Goal: Information Seeking & Learning: Find specific page/section

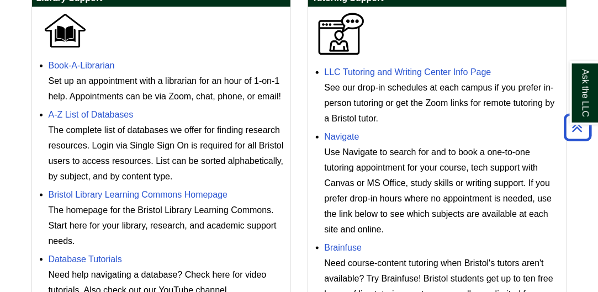
scroll to position [345, 0]
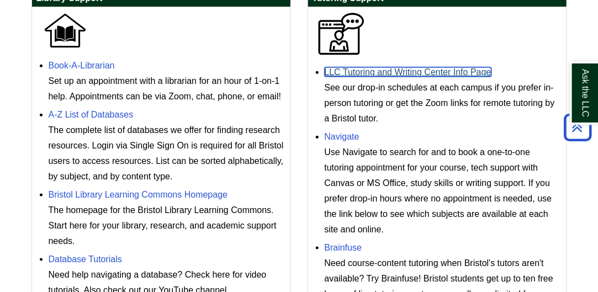
click at [407, 77] on link "LLC Tutoring and Writing Center Info Page" at bounding box center [408, 71] width 167 height 9
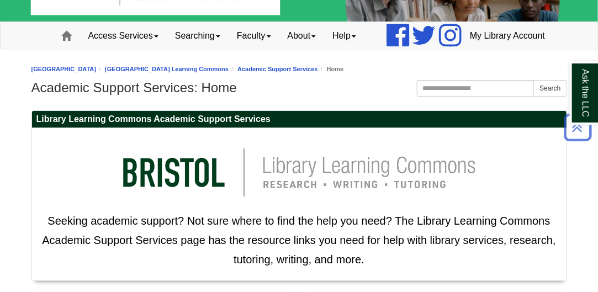
scroll to position [0, 0]
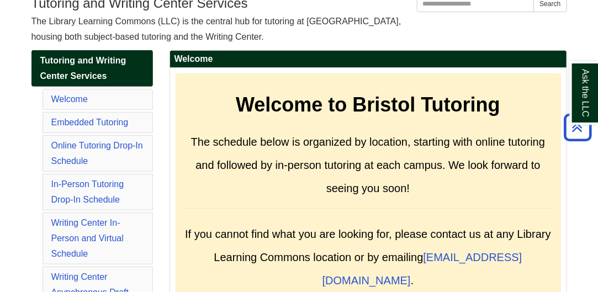
scroll to position [175, 0]
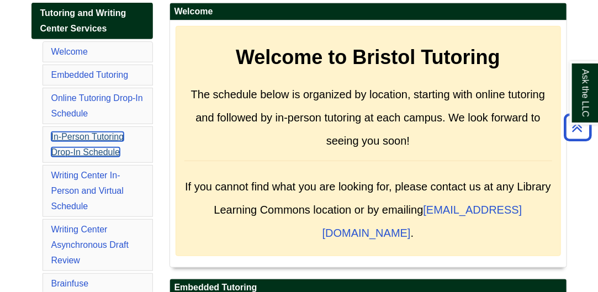
click at [89, 157] on link "In-Person Tutoring Drop-In Schedule" at bounding box center [87, 144] width 73 height 25
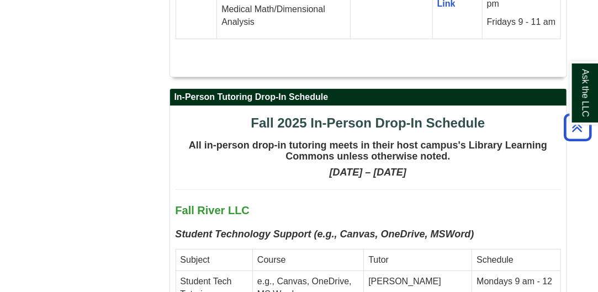
scroll to position [2883, 0]
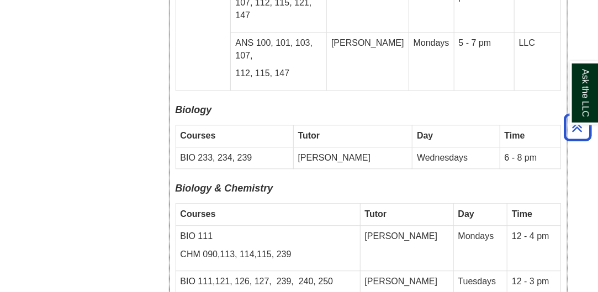
scroll to position [3595, 0]
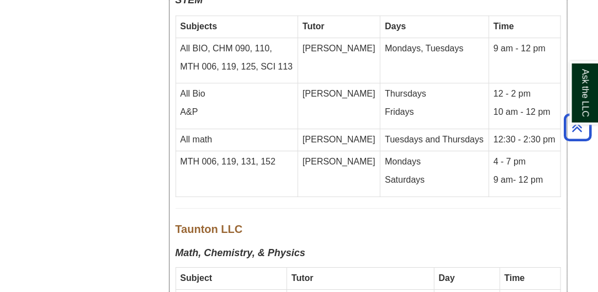
scroll to position [5271, 0]
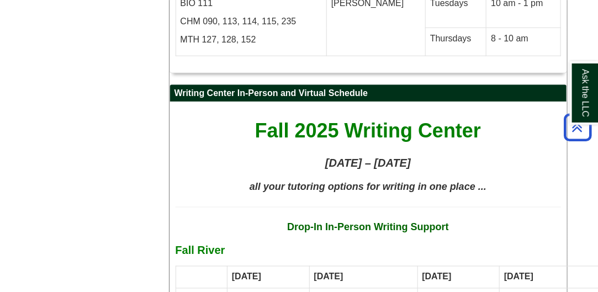
scroll to position [5960, 0]
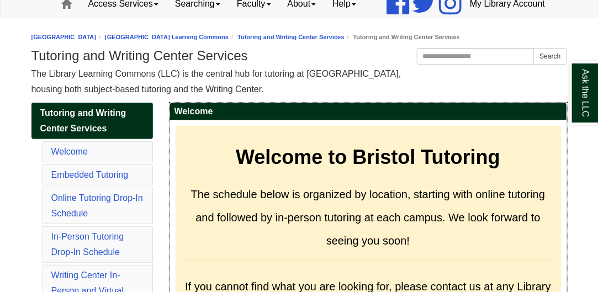
scroll to position [75, 0]
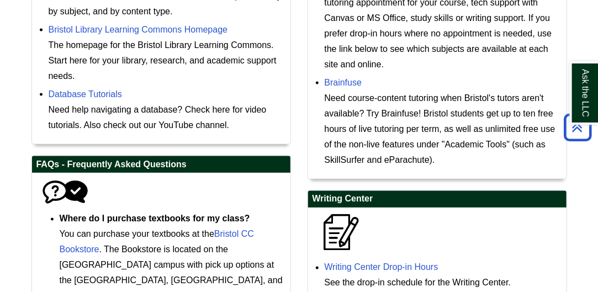
scroll to position [511, 0]
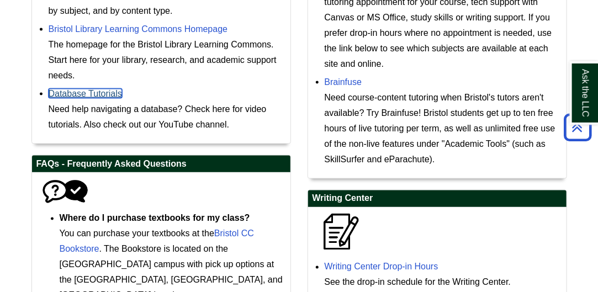
click at [78, 98] on link "Database Tutorials" at bounding box center [85, 93] width 73 height 9
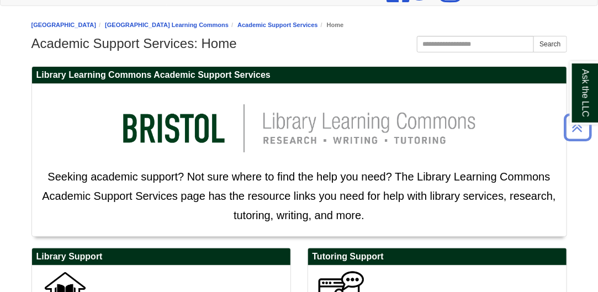
scroll to position [0, 0]
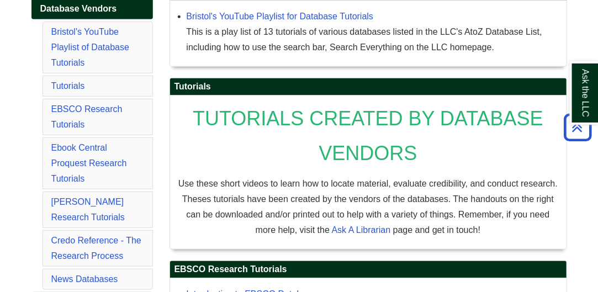
scroll to position [164, 0]
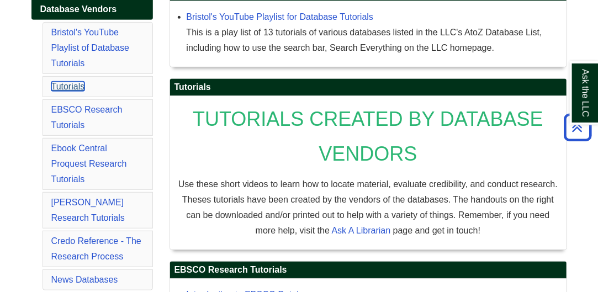
click at [71, 91] on link "Tutorials" at bounding box center [68, 86] width 34 height 9
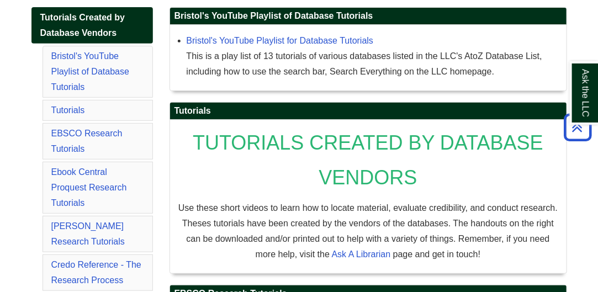
scroll to position [134, 0]
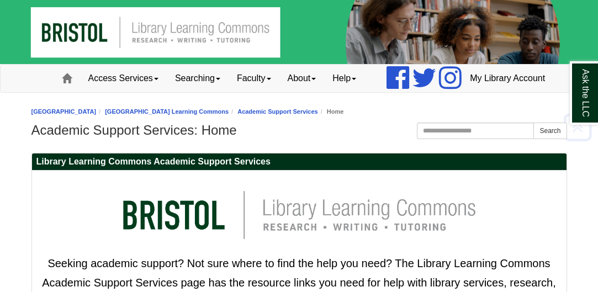
scroll to position [360, 0]
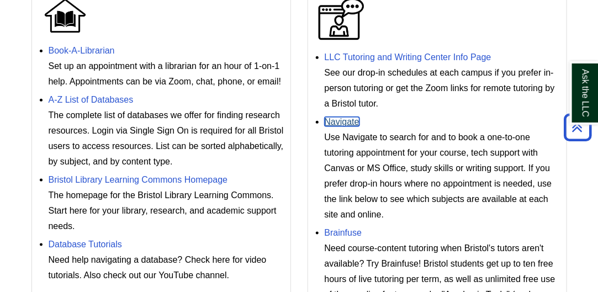
click at [350, 127] on link "Navigate" at bounding box center [342, 121] width 35 height 9
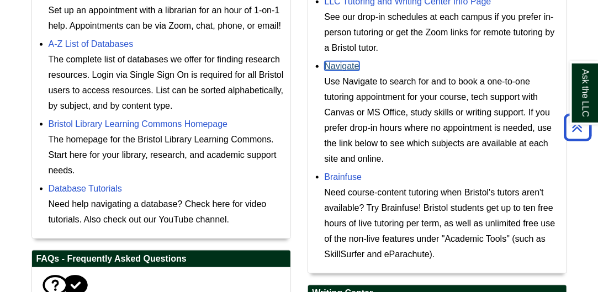
scroll to position [416, 0]
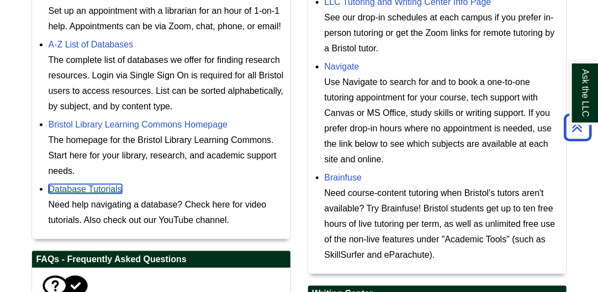
click at [81, 194] on link "Database Tutorials" at bounding box center [85, 189] width 73 height 9
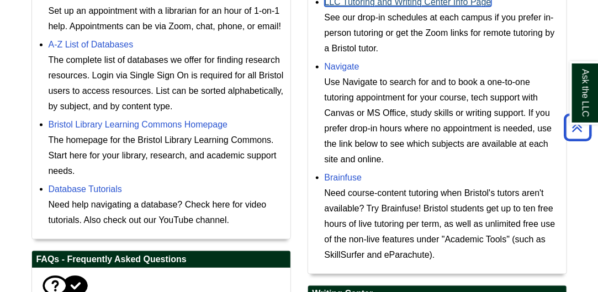
click at [458, 7] on link "LLC Tutoring and Writing Center Info Page" at bounding box center [408, 1] width 167 height 9
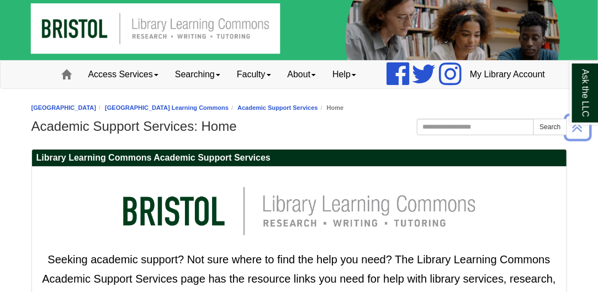
scroll to position [0, 0]
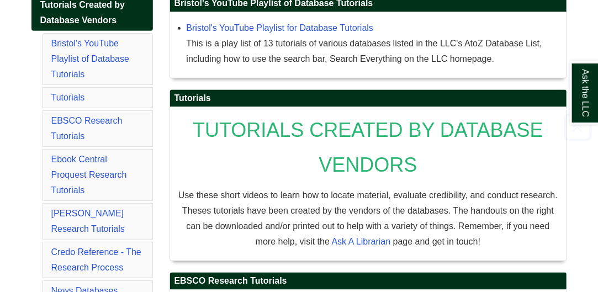
scroll to position [154, 0]
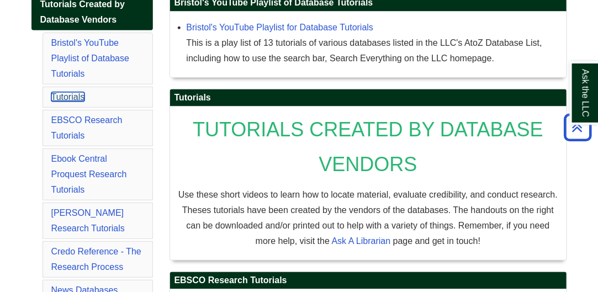
click at [77, 102] on link "Tutorials" at bounding box center [68, 96] width 34 height 9
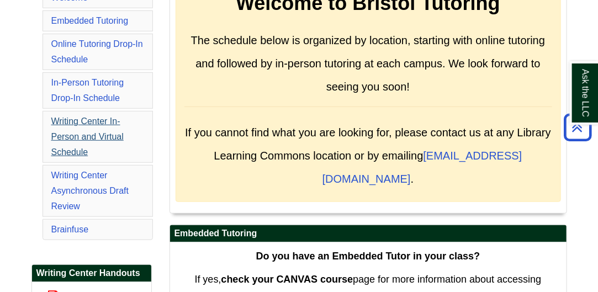
scroll to position [225, 0]
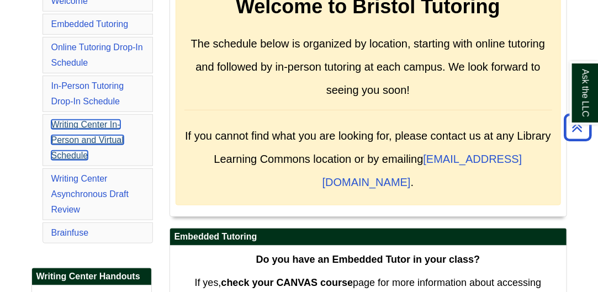
click at [97, 160] on link "Writing Center In-Person and Virtual Schedule" at bounding box center [87, 140] width 72 height 40
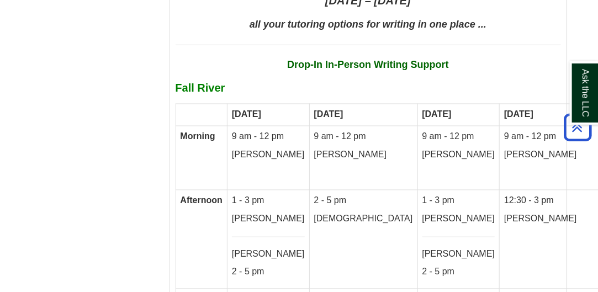
scroll to position [6207, 0]
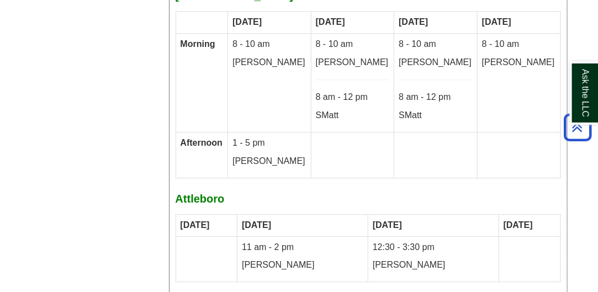
scroll to position [6568, 0]
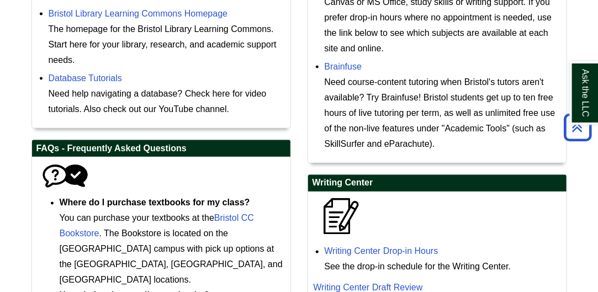
scroll to position [478, 0]
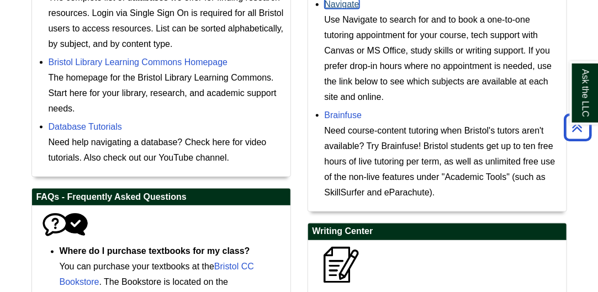
click at [344, 9] on link "Navigate" at bounding box center [342, 3] width 35 height 9
